Goal: Transaction & Acquisition: Purchase product/service

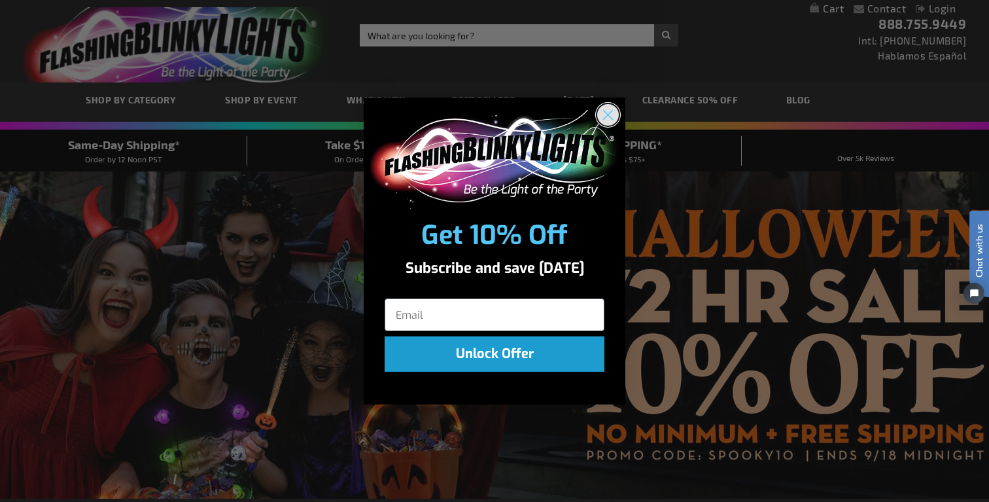
click at [612, 114] on circle "Close dialog" at bounding box center [608, 115] width 22 height 22
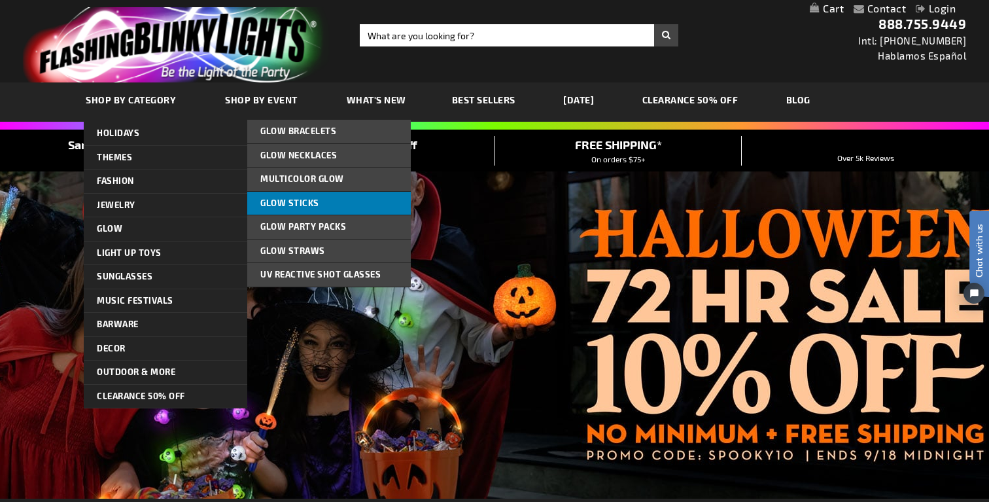
click at [303, 201] on span "Glow Sticks" at bounding box center [289, 203] width 59 height 10
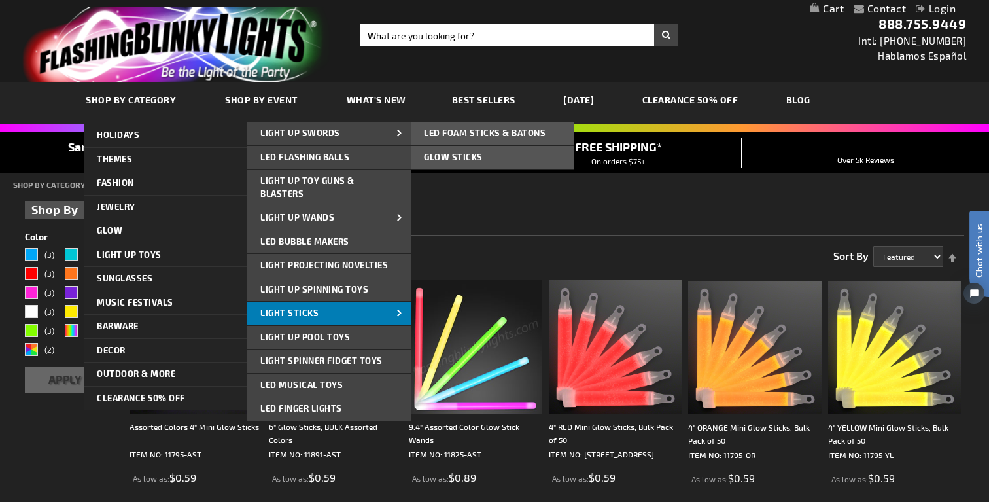
click at [303, 310] on span "Light Sticks" at bounding box center [289, 312] width 58 height 10
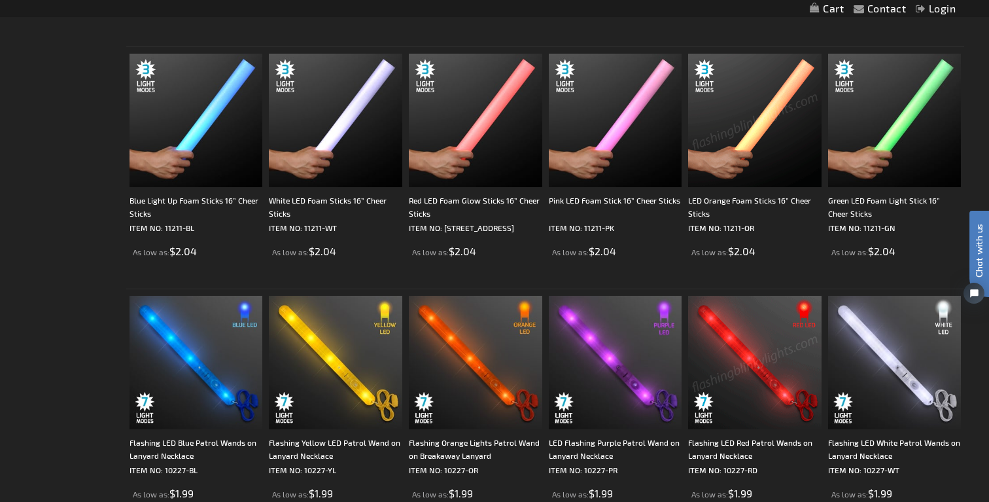
scroll to position [705, 0]
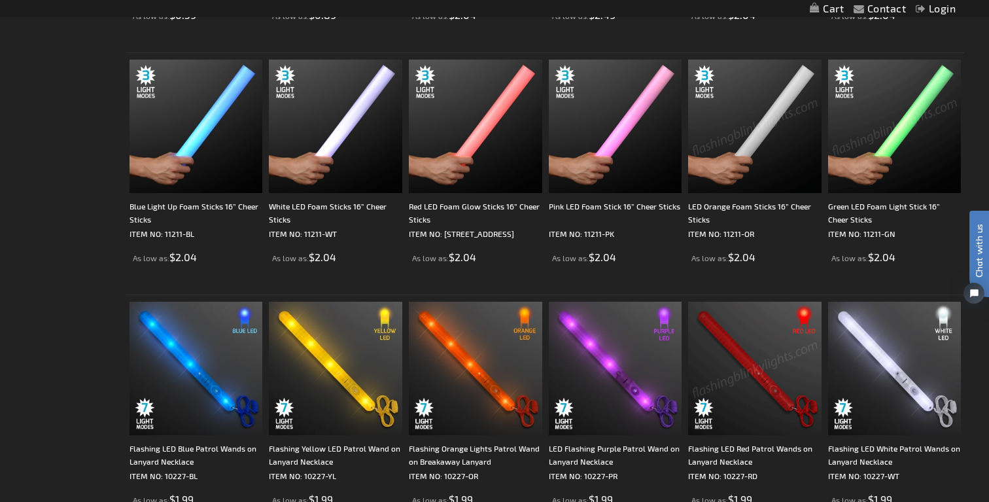
click at [873, 141] on img at bounding box center [894, 126] width 133 height 133
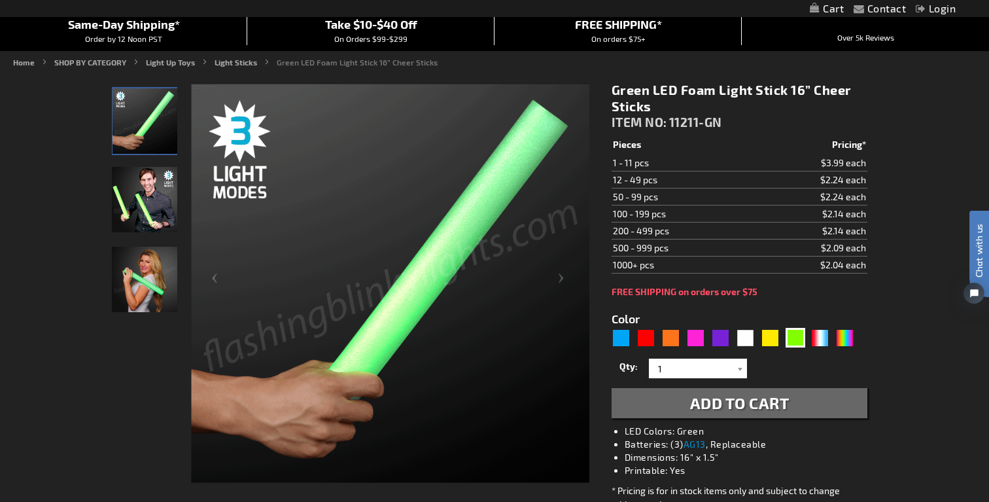
scroll to position [121, 0]
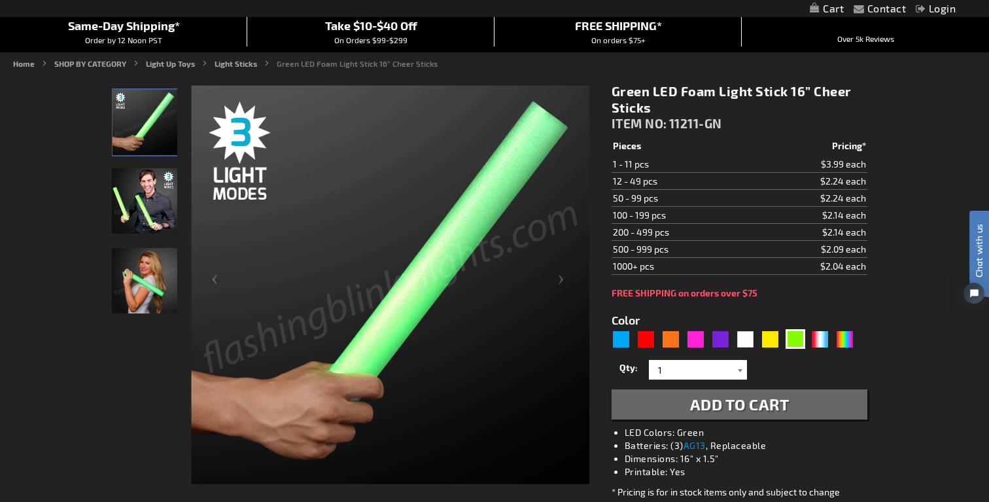
click at [737, 370] on div at bounding box center [740, 370] width 13 height 20
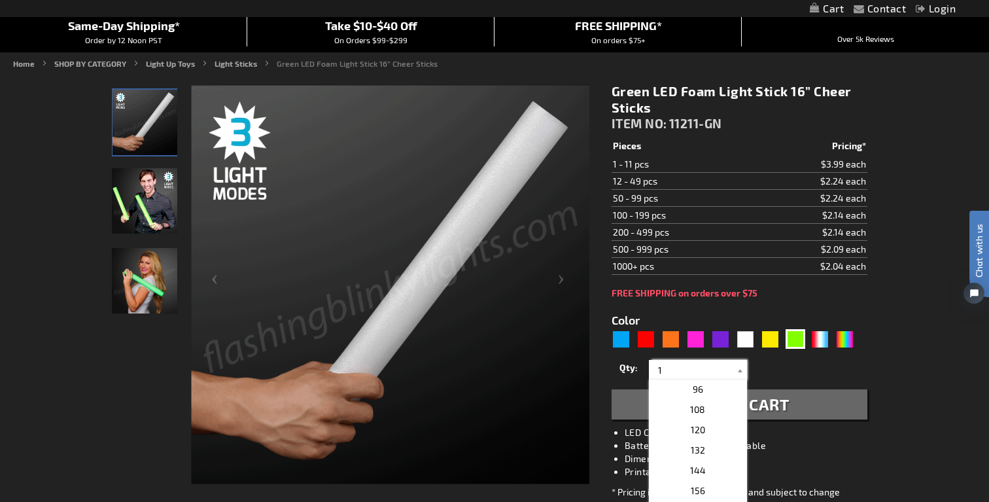
scroll to position [353, 0]
click at [704, 413] on p "108" at bounding box center [698, 421] width 98 height 20
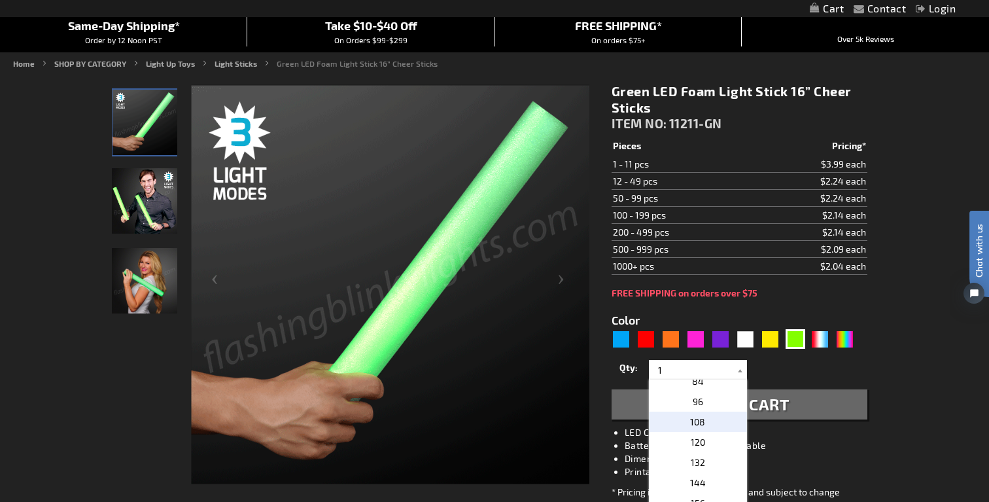
type input "108"
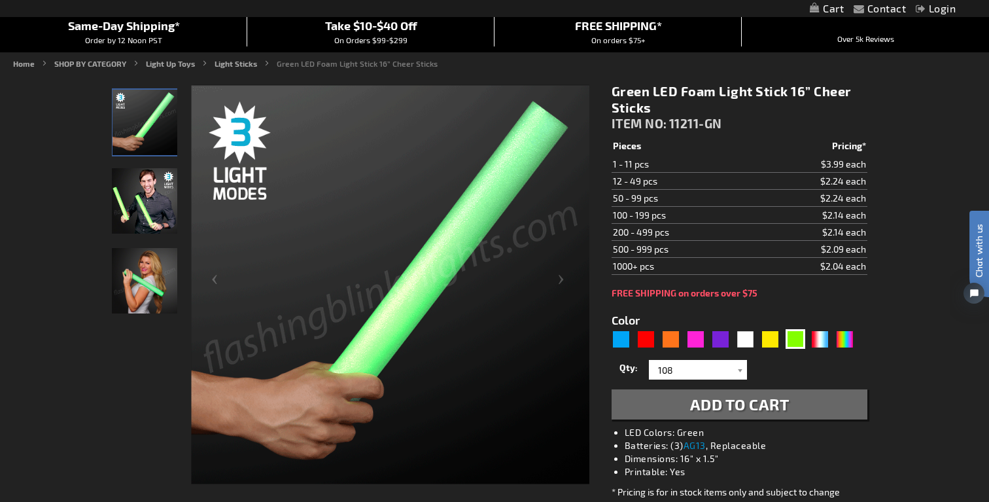
click at [139, 206] on img "Male displaying 16 Inch Green LED Light Up Foam Stick" at bounding box center [144, 200] width 65 height 65
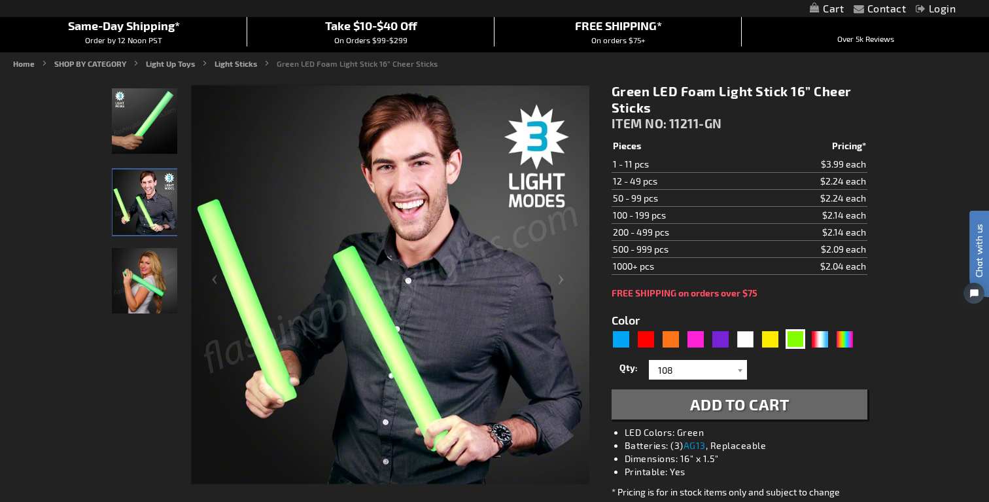
click at [727, 410] on span "Add to Cart" at bounding box center [739, 403] width 99 height 19
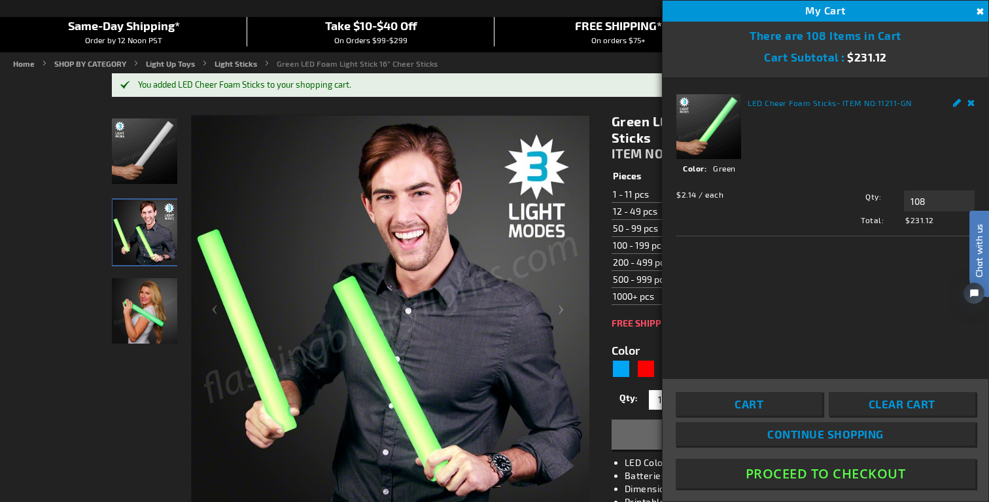
click at [656, 334] on form "Color 5648 1" at bounding box center [740, 388] width 256 height 121
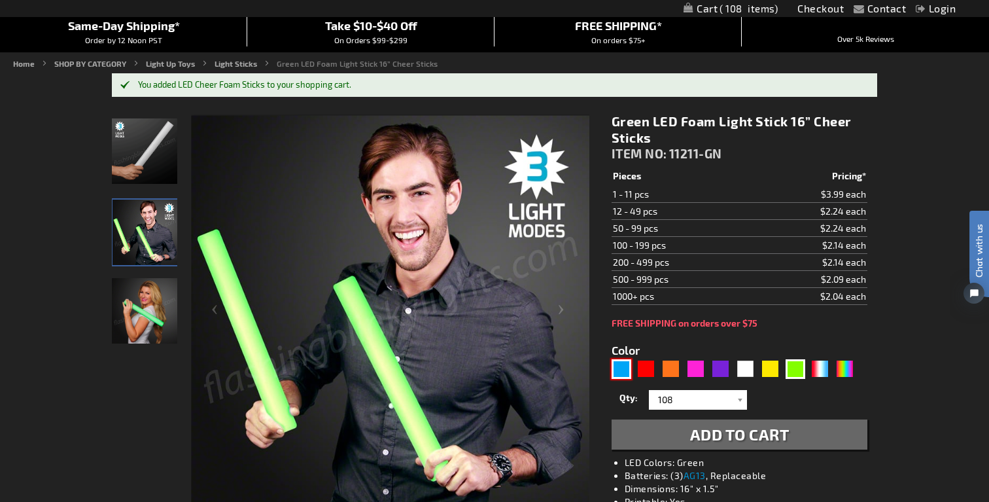
click at [623, 368] on div "Blue" at bounding box center [622, 369] width 20 height 20
type input "5629"
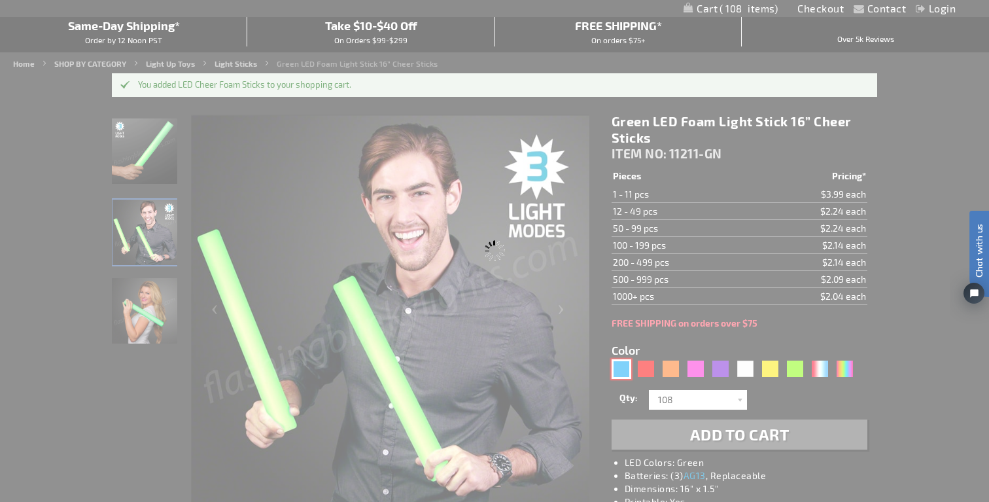
type input "11211-BL"
type input "Customize - Blue Light Up Foam Sticks 16&rdquo; Cheer Sticks - ITEM NO: 11211-BL"
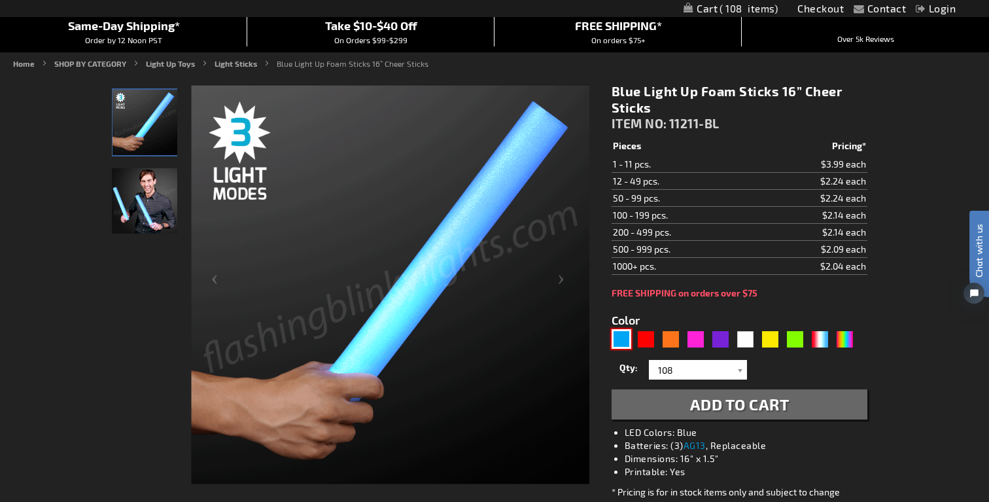
click at [126, 205] on img at bounding box center [144, 200] width 65 height 65
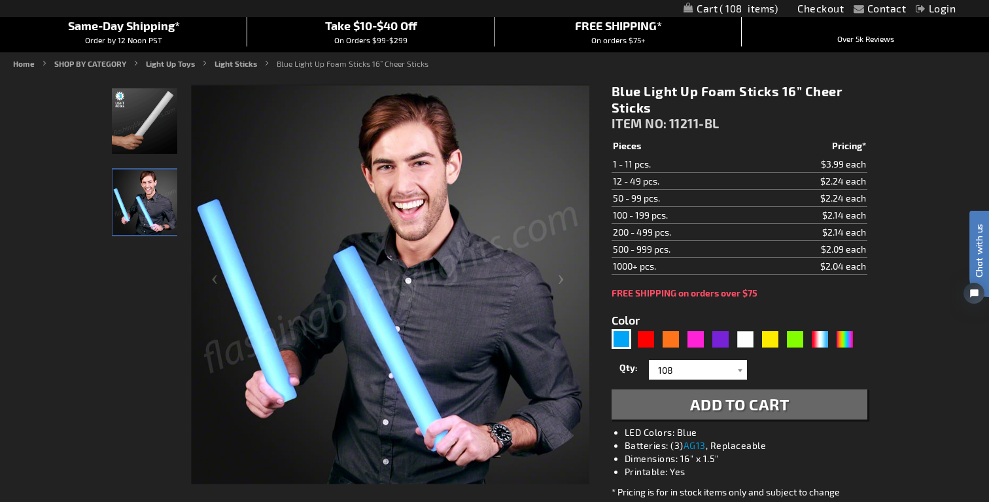
click at [737, 406] on span "Add to Cart" at bounding box center [739, 403] width 99 height 19
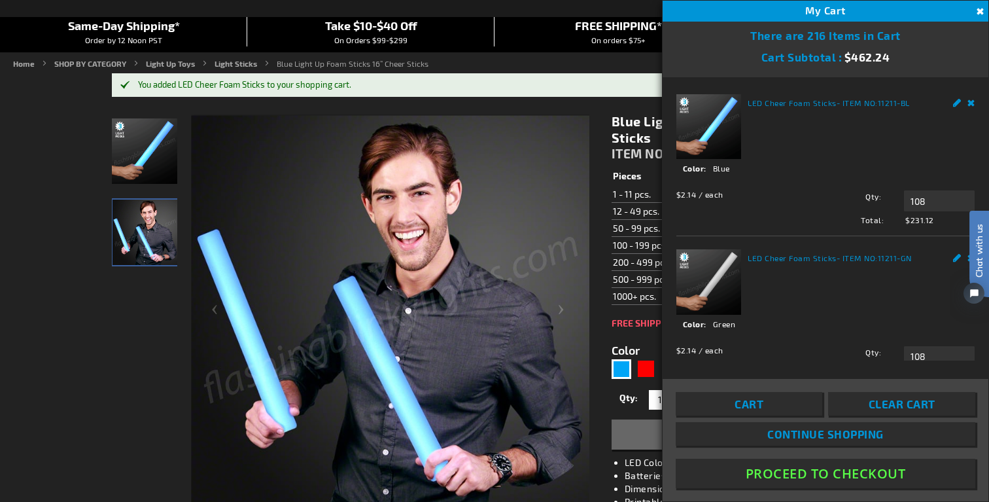
click at [632, 313] on div "Blue Light Up Foam Sticks 16” Cheer Sticks ITEM NO: 11211-BL $2.04 Pieces Prici…" at bounding box center [739, 371] width 275 height 536
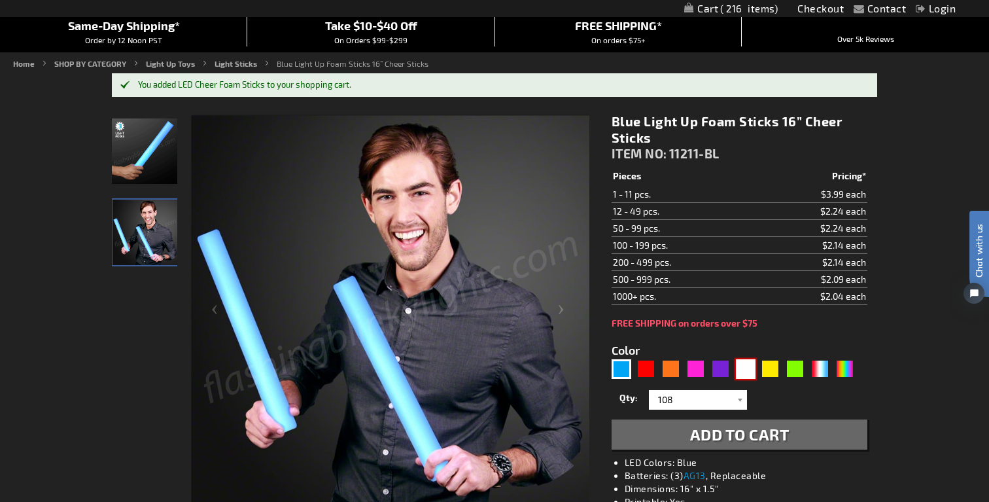
click at [749, 367] on div "White" at bounding box center [746, 369] width 20 height 20
type input "5646"
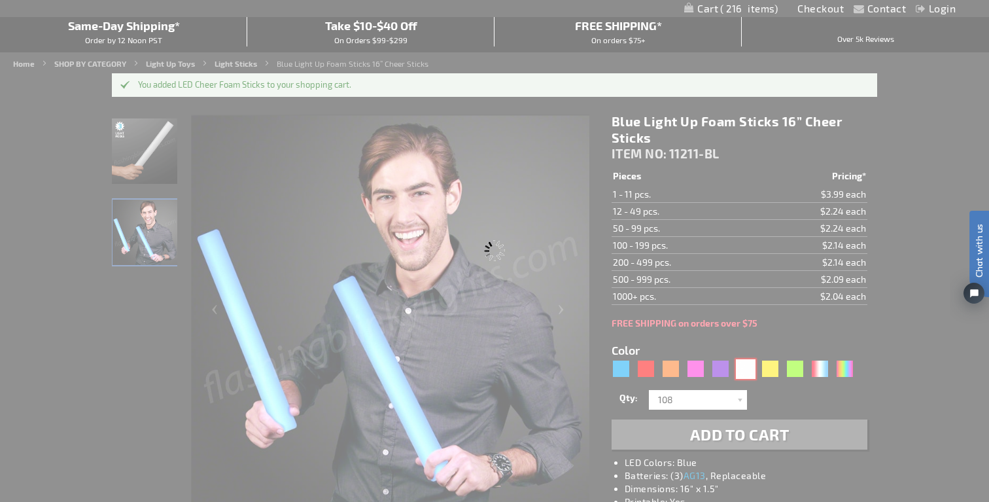
type input "11211-WT"
type input "Customize - White LED Foam Sticks 16&rdquo; Cheer Sticks - ITEM NO: 11211-WT"
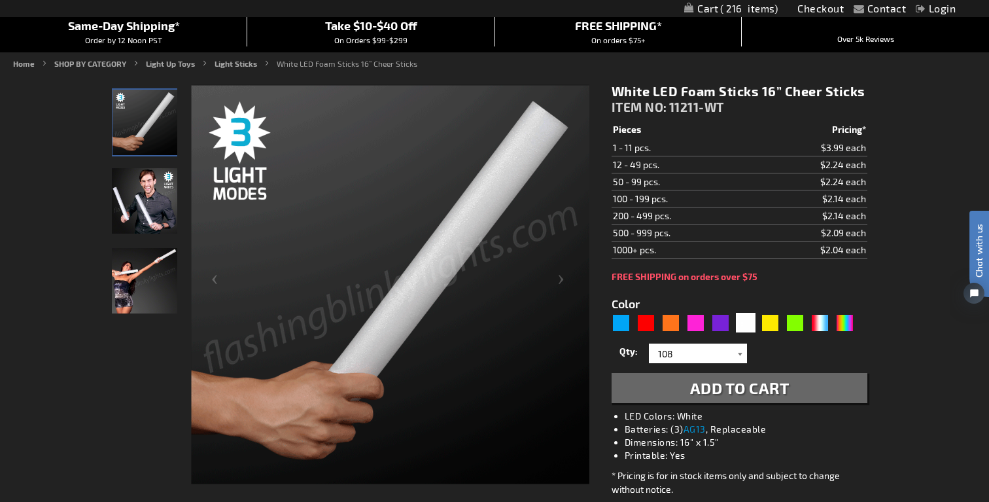
click at [740, 353] on div at bounding box center [740, 353] width 13 height 20
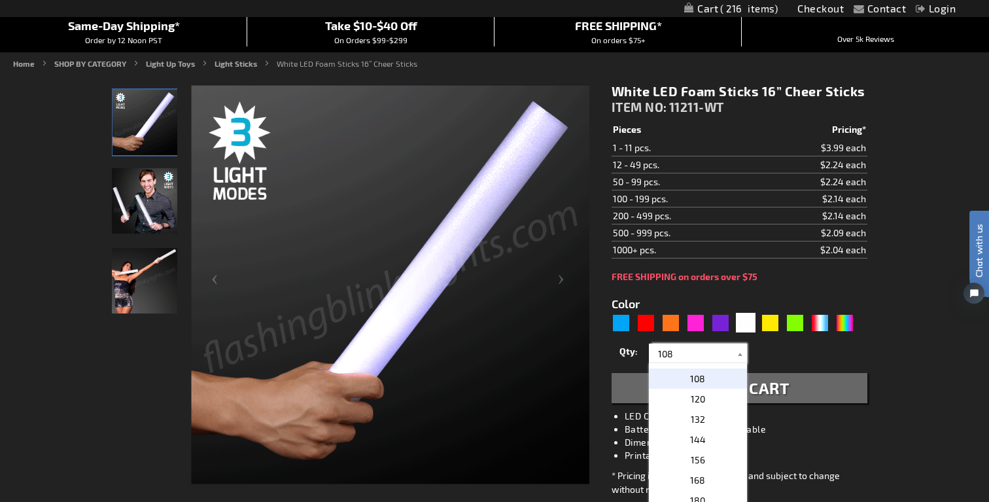
scroll to position [377, 0]
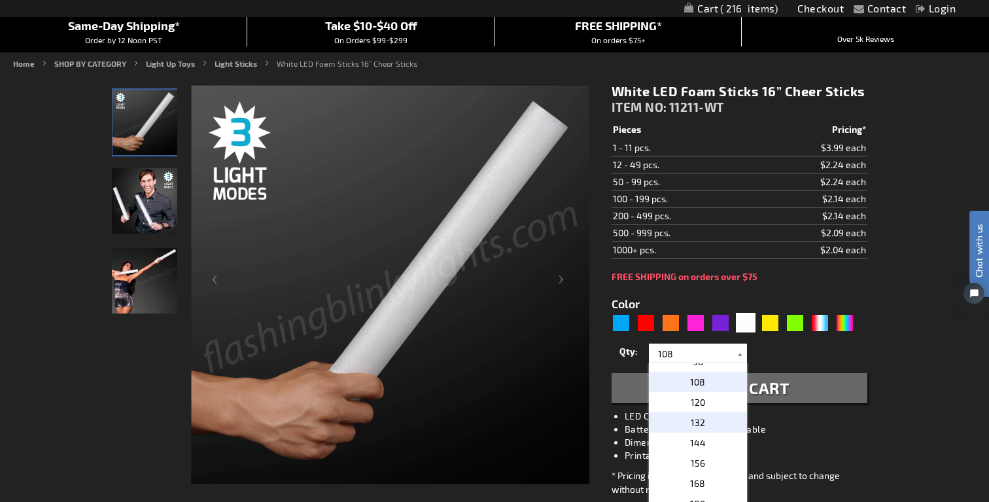
click at [708, 421] on p "132" at bounding box center [698, 422] width 98 height 20
type input "132"
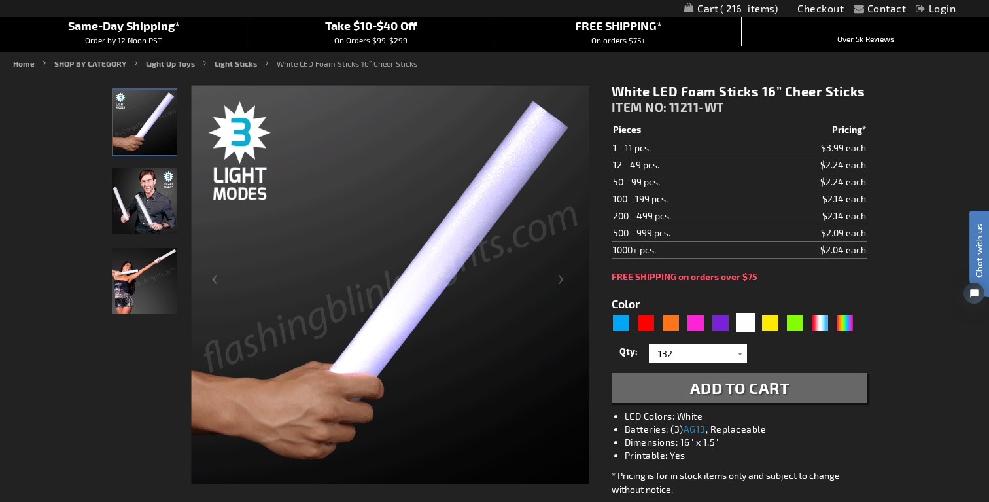
click at [728, 389] on span "Add to Cart" at bounding box center [739, 387] width 99 height 19
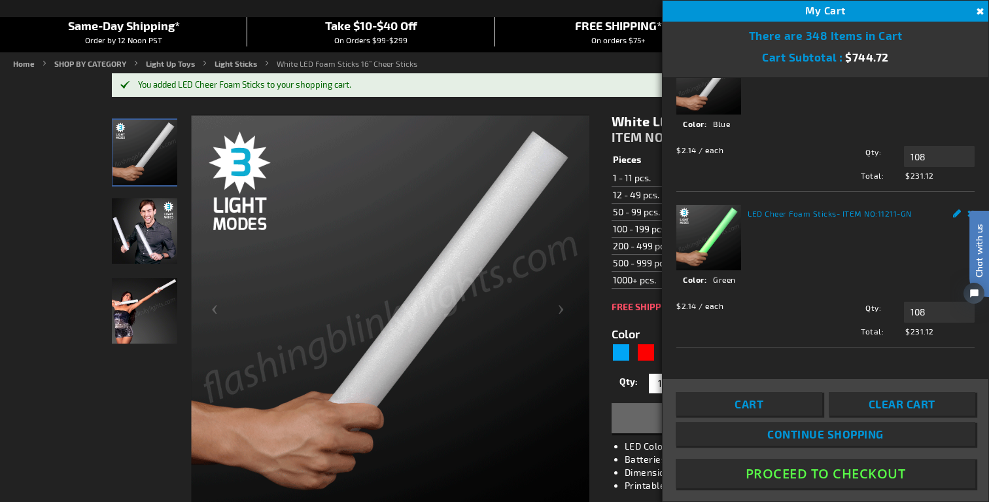
scroll to position [199, 0]
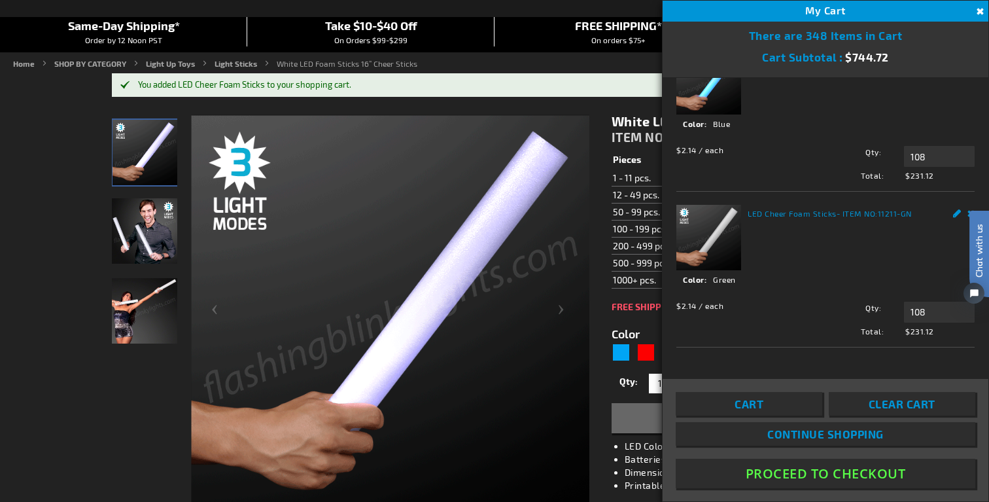
click at [772, 404] on link "Cart" at bounding box center [749, 404] width 147 height 24
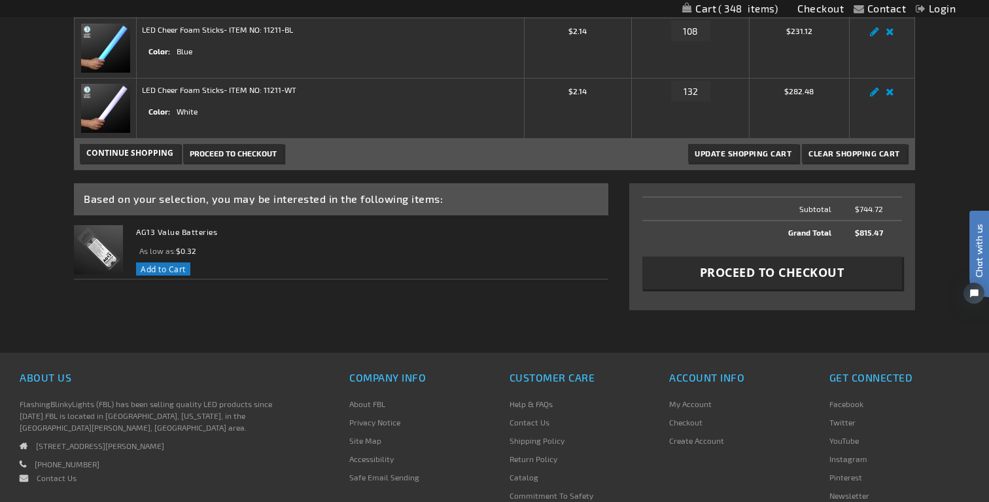
scroll to position [196, 0]
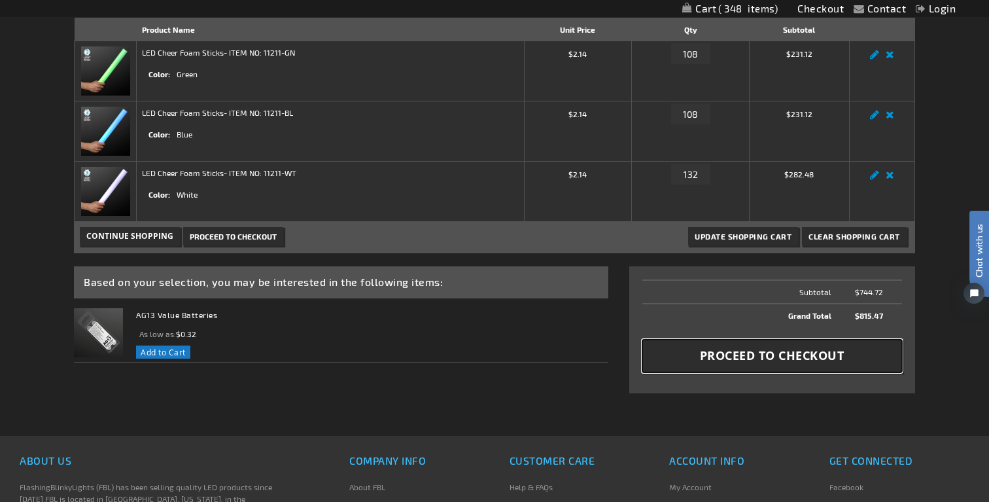
click at [755, 356] on span "Proceed to Checkout" at bounding box center [772, 355] width 145 height 16
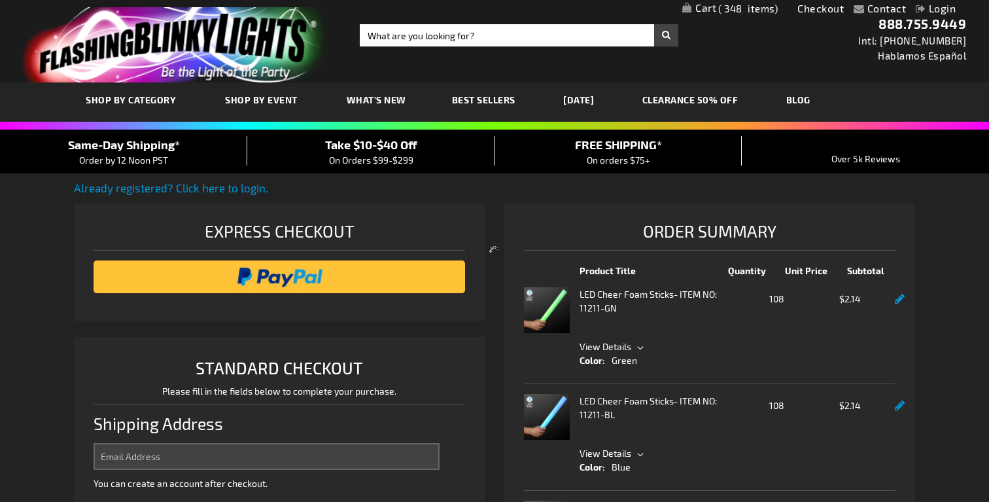
select select "US"
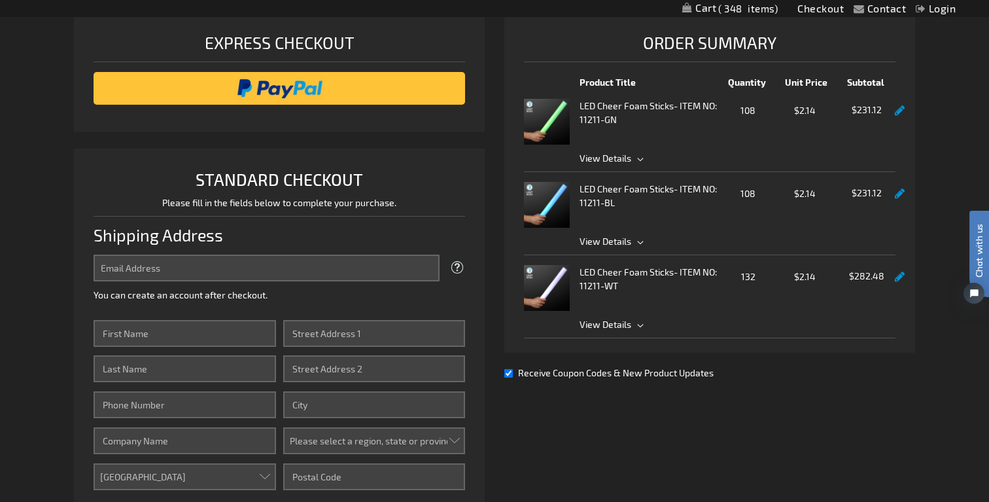
scroll to position [170, 0]
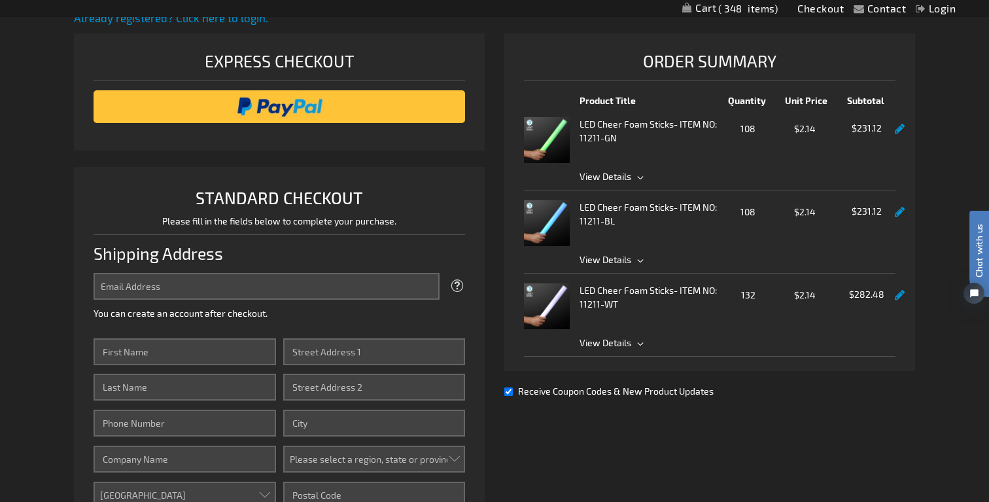
click at [509, 392] on input "Receive Coupon Codes & New Product Updates" at bounding box center [508, 391] width 9 height 9
checkbox input "false"
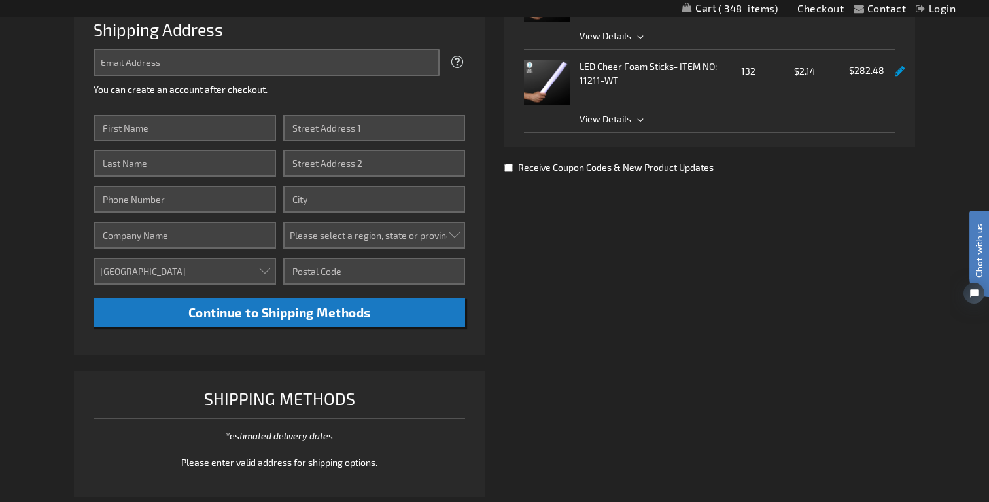
scroll to position [379, 0]
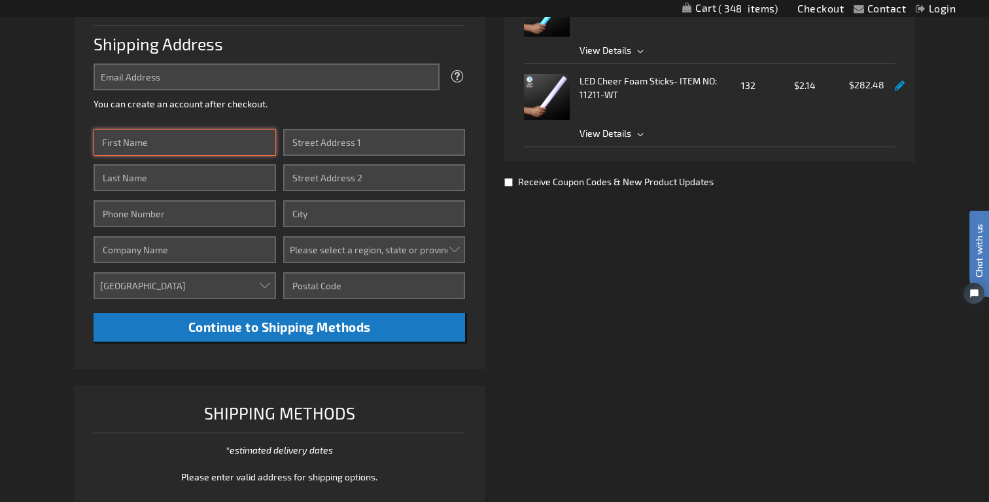
click at [197, 142] on input "First Name" at bounding box center [185, 142] width 182 height 27
type input "r"
type input "Raphael"
click at [205, 179] on input "Last Name" at bounding box center [185, 177] width 182 height 27
type input "Jackson"
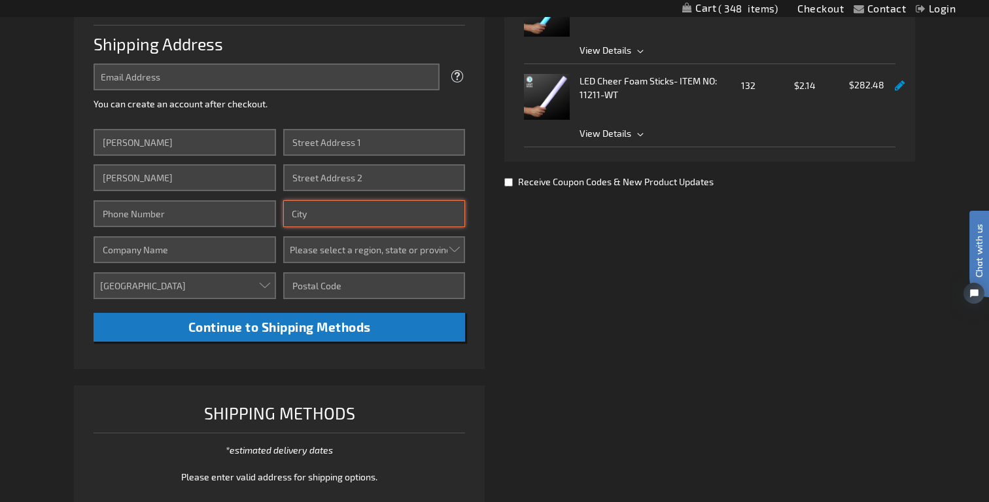
click at [399, 216] on input "City" at bounding box center [374, 213] width 182 height 27
type input "Columbus"
click at [454, 252] on select "Please select a region, state or province. Alabama Alaska Arizona Arkansas Cali…" at bounding box center [374, 249] width 182 height 27
select select "47"
click at [283, 236] on select "Please select a region, state or province. Alabama Alaska Arizona Arkansas Cali…" at bounding box center [374, 249] width 182 height 27
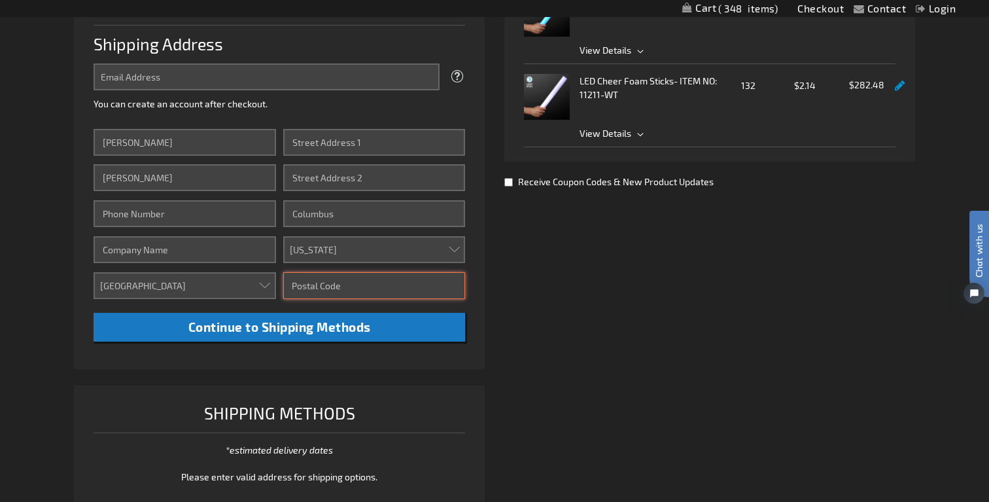
click at [384, 289] on input "Zip/Postal Code" at bounding box center [374, 285] width 182 height 27
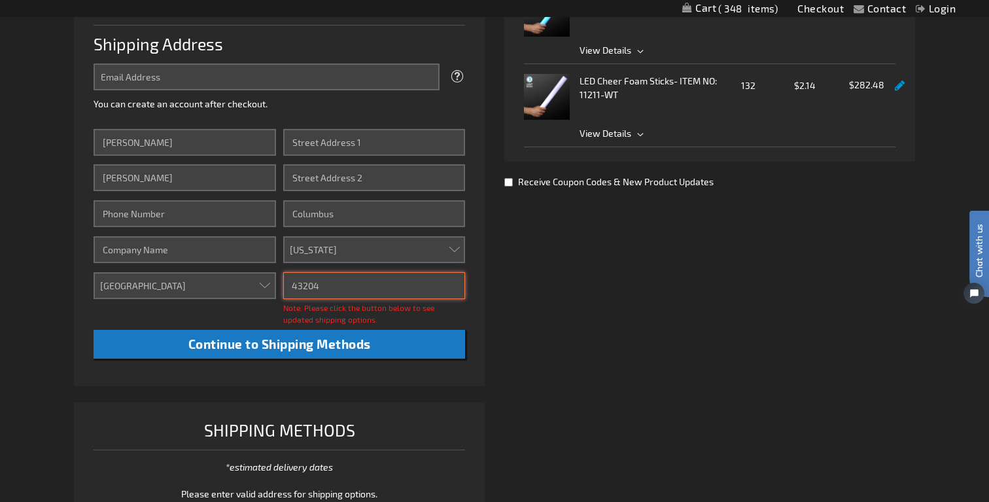
type input "43204"
click at [476, 294] on li "STANDARD CHECKOUT Please fill in the fields below to complete your purchase. Sh…" at bounding box center [279, 171] width 411 height 428
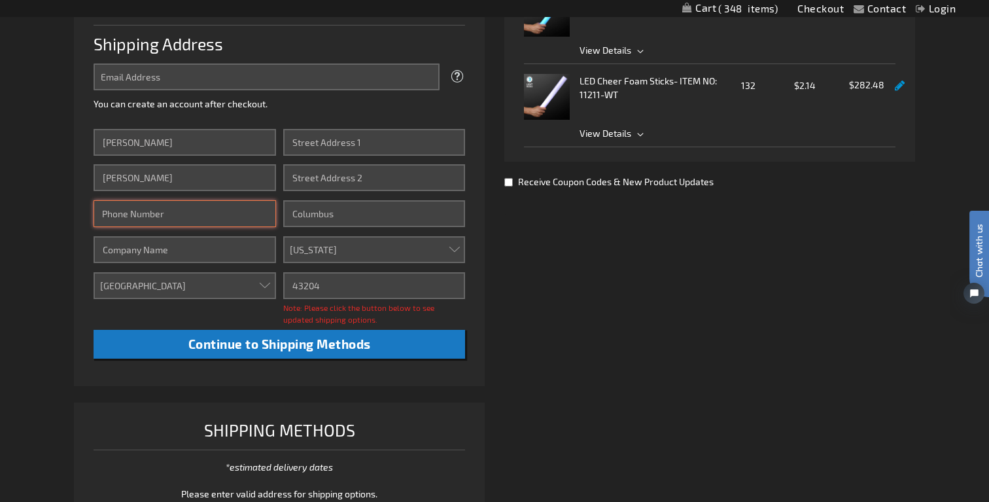
click at [243, 220] on input "Phone Number" at bounding box center [185, 213] width 182 height 27
type input "6149990459"
click at [514, 269] on div "Already registered? Click here to login. Shipping Review & Payments Estimated T…" at bounding box center [494, 171] width 840 height 740
click at [234, 246] on input "Company" at bounding box center [185, 249] width 182 height 27
type input "Bath & Body Works, Inc."
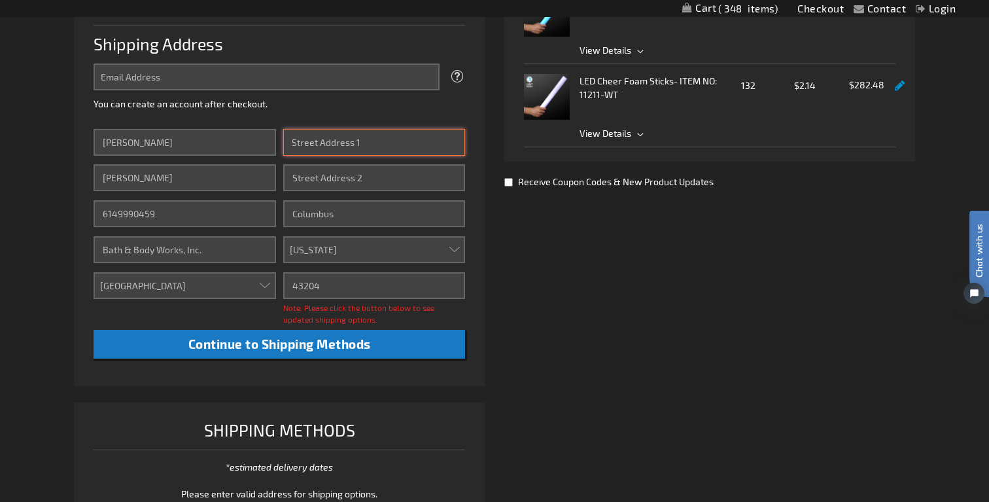
click at [326, 139] on input "Street Address: Line 1" at bounding box center [374, 142] width 182 height 27
type input "3 Limited Pkwy"
click at [487, 197] on div "Express Checkout STANDARD CHECKOUT Please fill in the fields below to complete …" at bounding box center [284, 176] width 421 height 704
click at [502, 260] on div "Already registered? Click here to login. Shipping Review & Payments Estimated T…" at bounding box center [494, 171] width 840 height 740
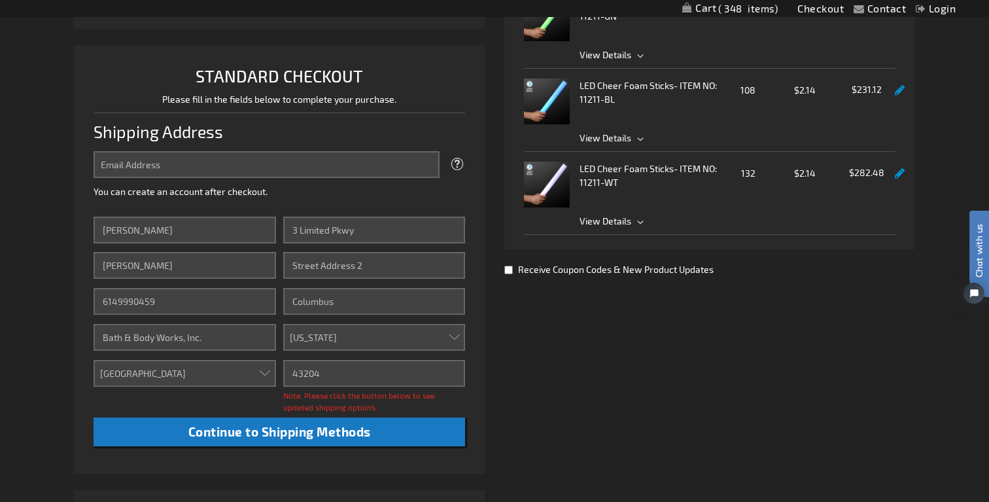
scroll to position [268, 0]
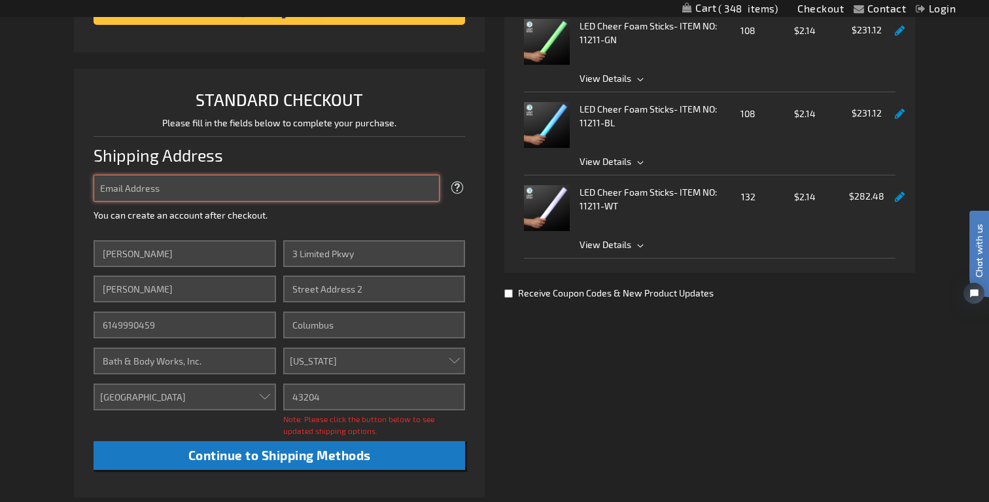
click at [307, 181] on input "Email Address" at bounding box center [267, 188] width 346 height 27
type input "[EMAIL_ADDRESS][DOMAIN_NAME]"
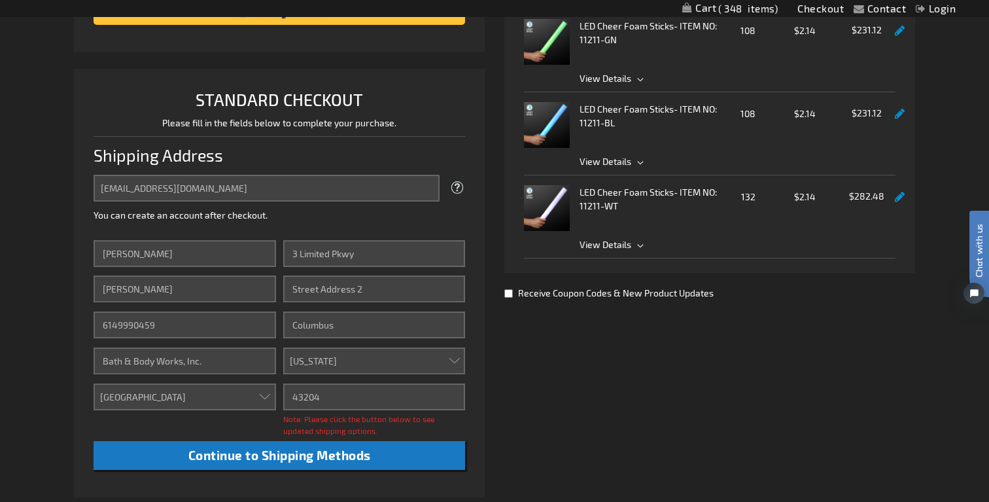
click at [472, 277] on li "STANDARD CHECKOUT Please fill in the fields below to complete your purchase. Sh…" at bounding box center [279, 283] width 411 height 428
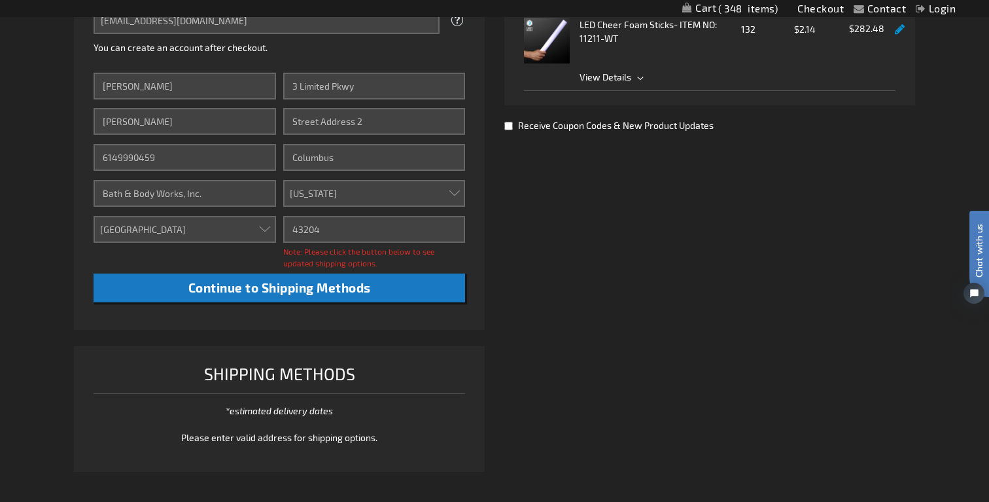
scroll to position [499, 0]
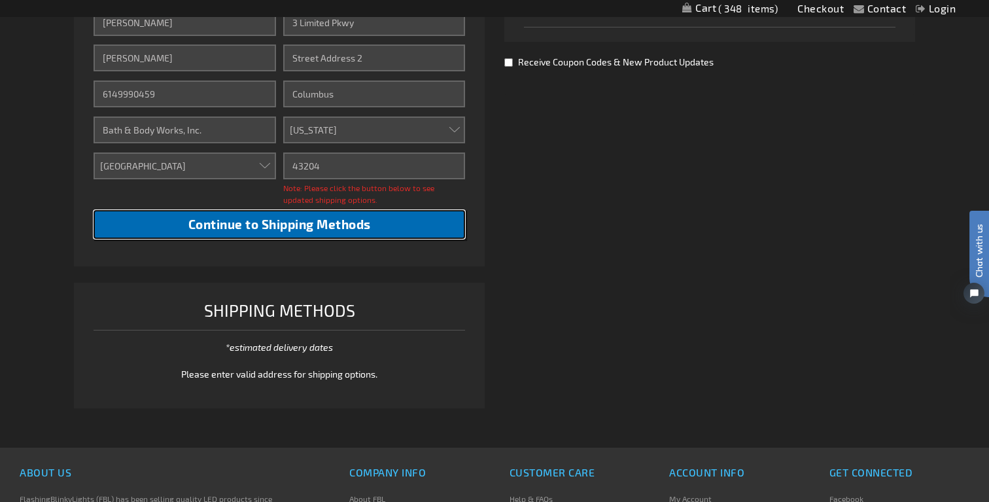
click at [311, 228] on span "Continue to Shipping Methods" at bounding box center [279, 223] width 182 height 15
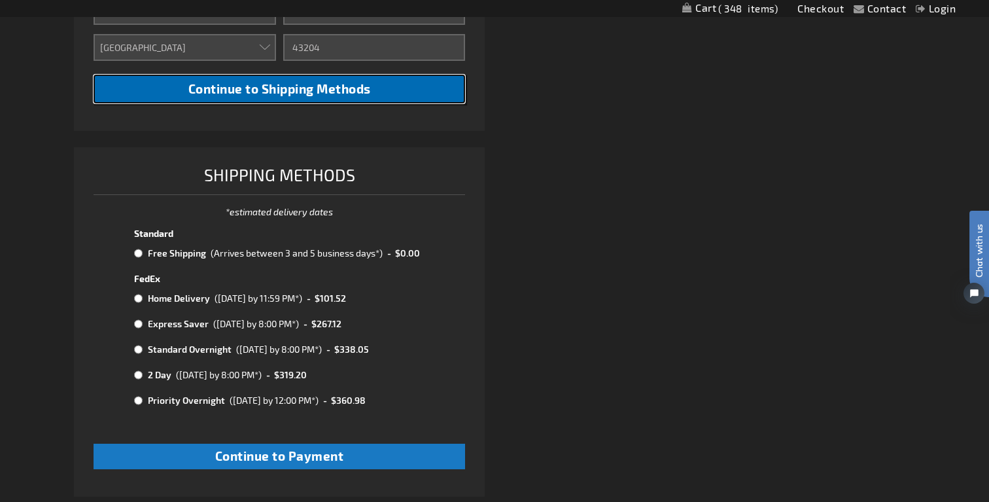
scroll to position [684, 0]
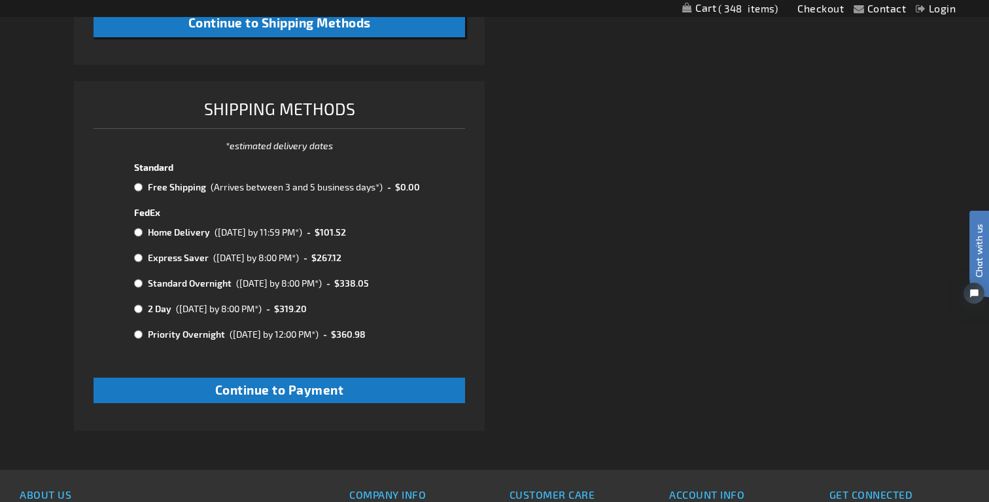
click at [139, 283] on input "radio" at bounding box center [138, 283] width 9 height 10
radio input "true"
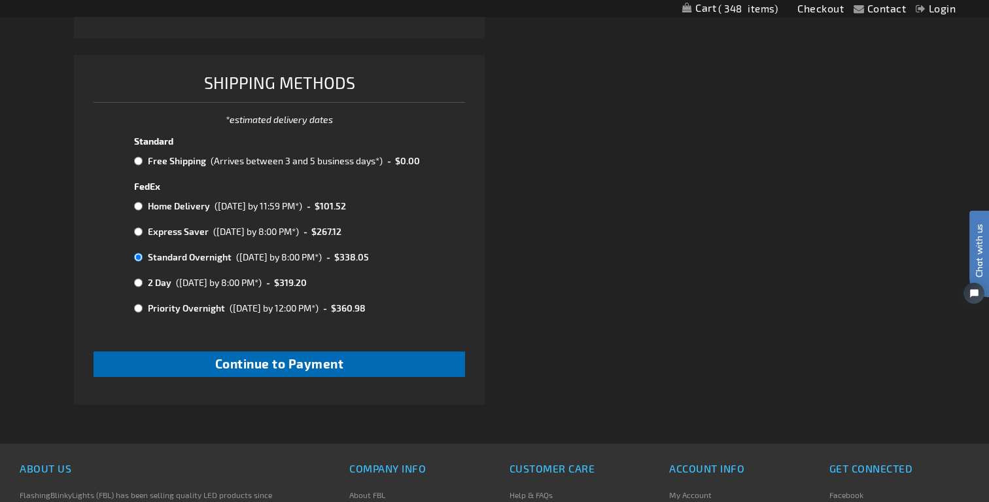
scroll to position [711, 0]
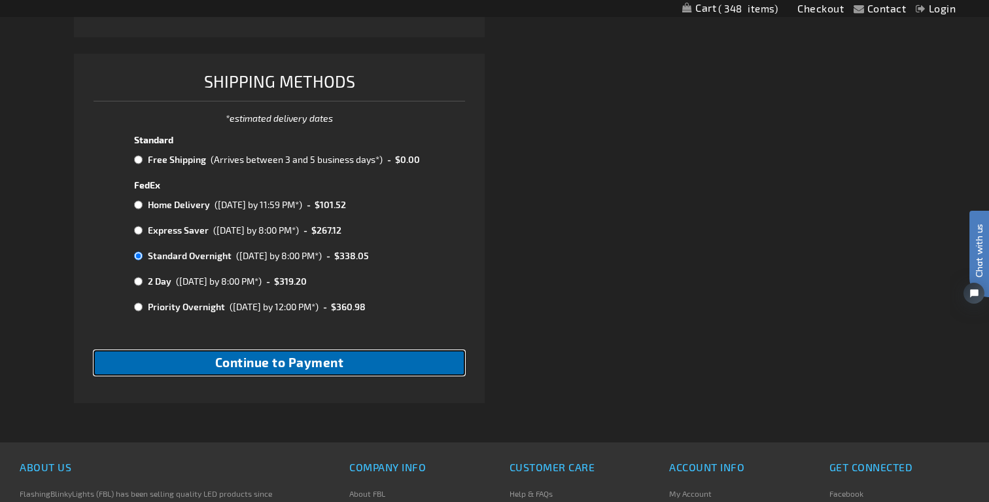
click at [370, 362] on button "Continue to Payment" at bounding box center [280, 363] width 372 height 26
checkbox input "true"
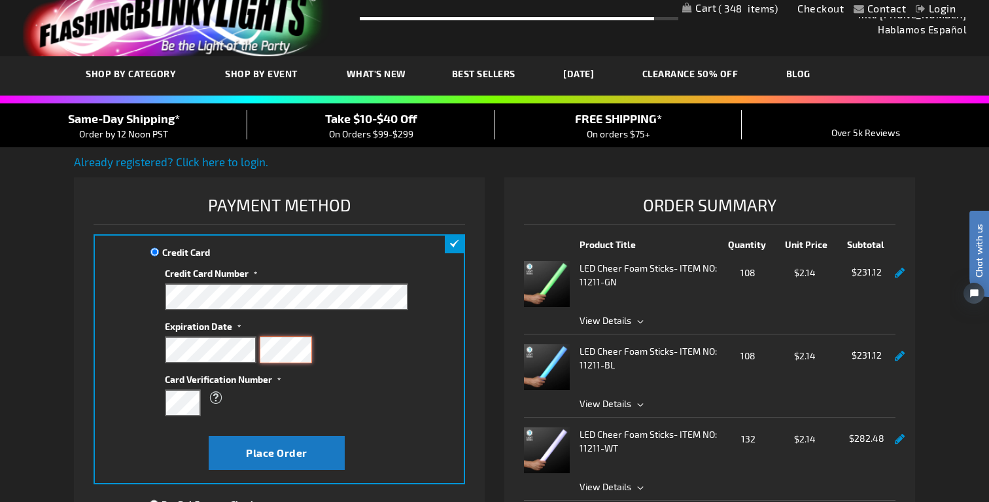
scroll to position [32, 0]
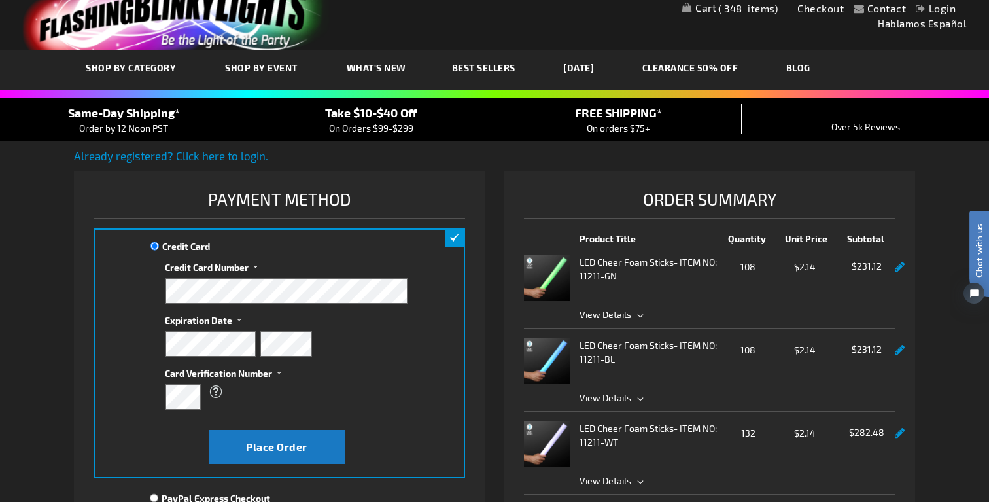
click at [331, 398] on div "What is this?" at bounding box center [280, 392] width 231 height 24
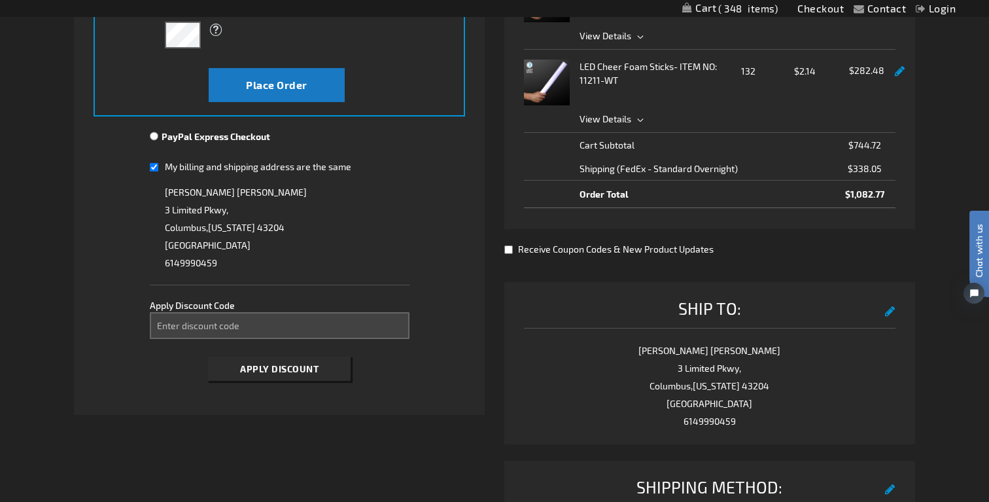
scroll to position [377, 0]
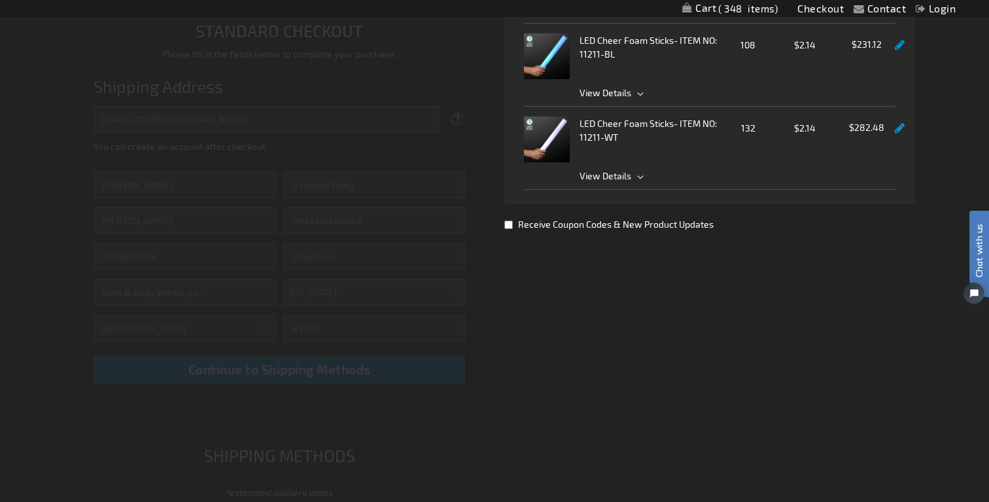
scroll to position [337, 0]
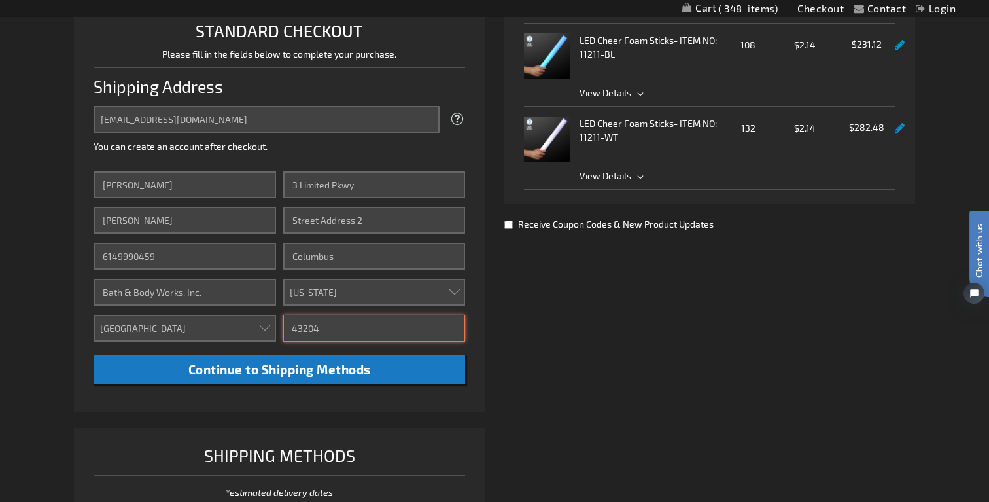
click at [332, 327] on input "43204" at bounding box center [374, 328] width 182 height 27
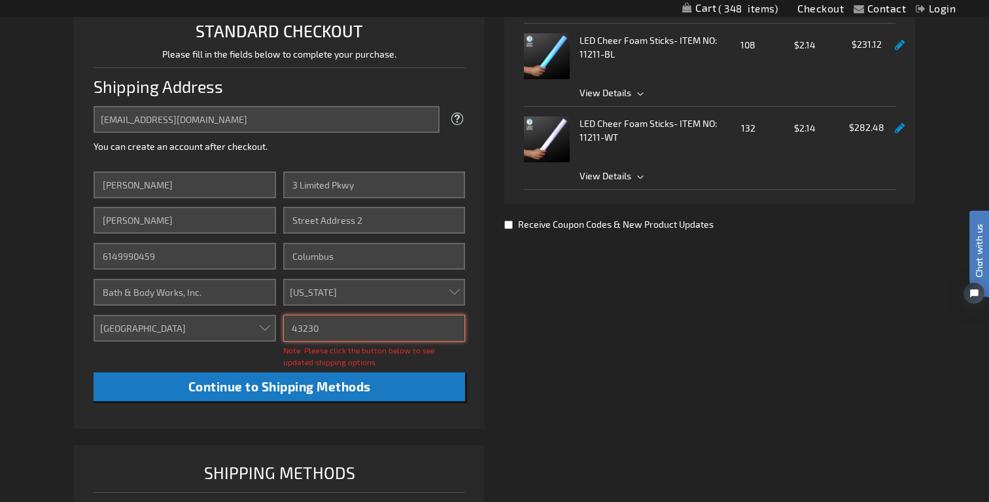
type input "43230"
click at [475, 354] on li "STANDARD CHECKOUT Please fill in the fields below to complete your purchase. Sh…" at bounding box center [279, 214] width 411 height 428
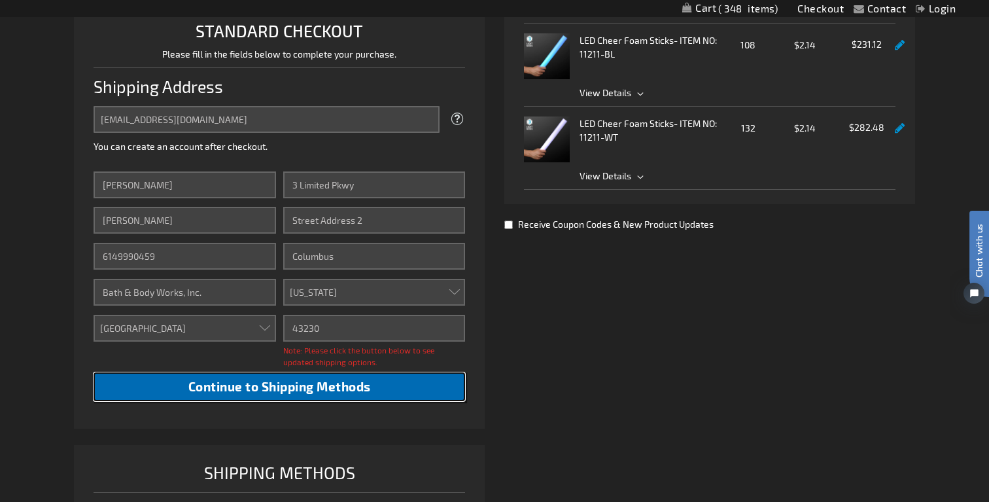
click at [362, 386] on span "Continue to Shipping Methods" at bounding box center [279, 386] width 182 height 15
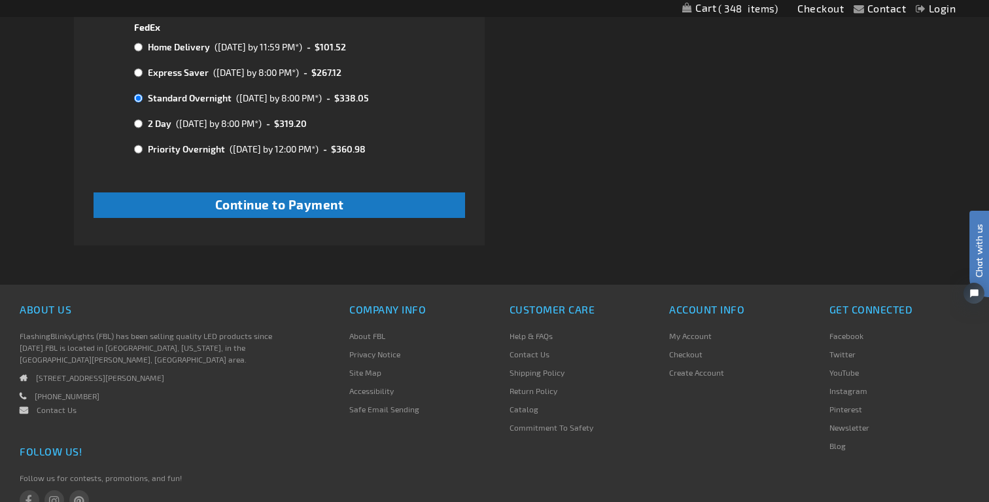
scroll to position [861, 0]
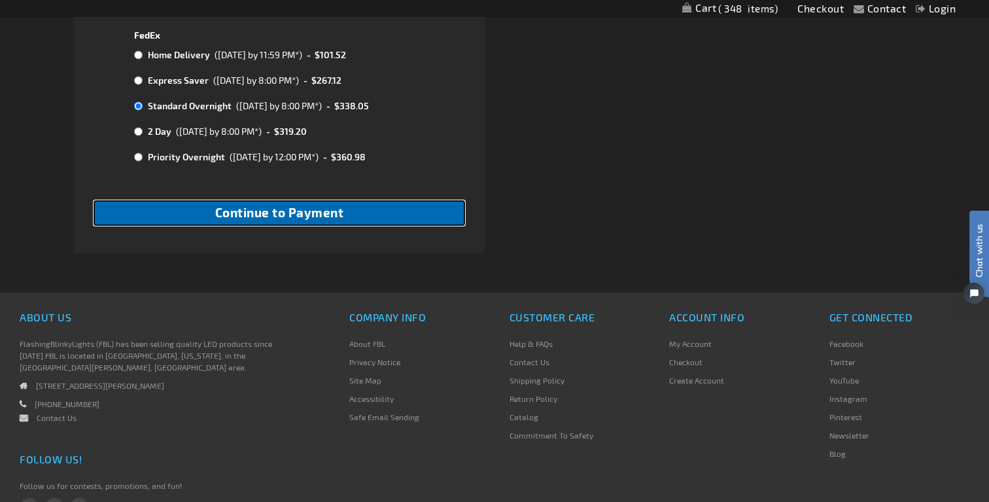
click at [303, 214] on span "Continue to Payment" at bounding box center [279, 212] width 129 height 15
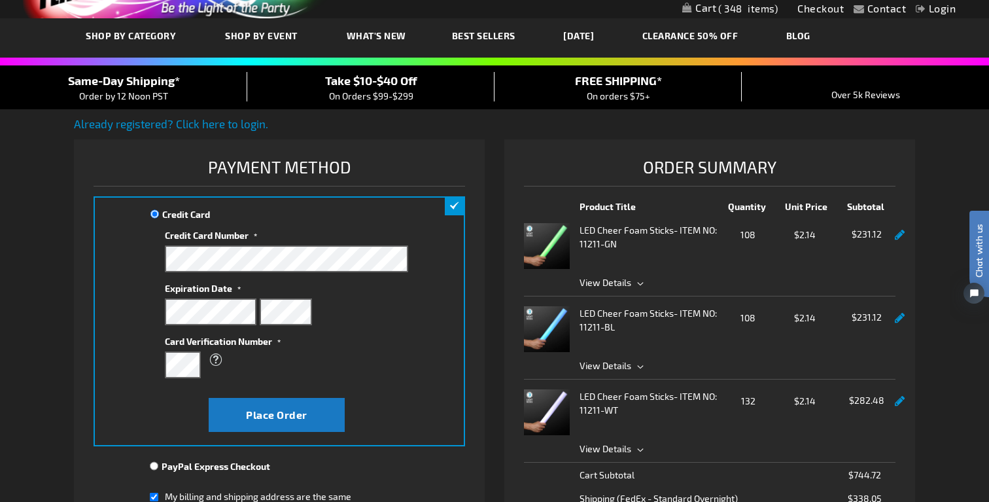
scroll to position [50, 0]
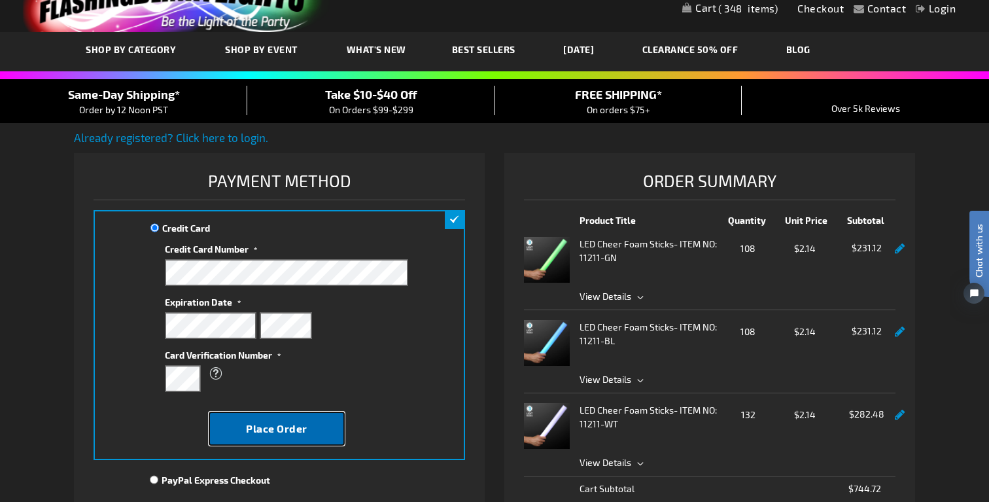
click at [305, 424] on span "Place Order" at bounding box center [276, 428] width 61 height 12
